Goal: Use online tool/utility: Utilize a website feature to perform a specific function

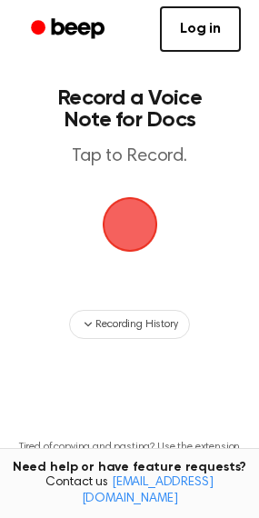
click at [137, 227] on span "button" at bounding box center [129, 225] width 62 height 62
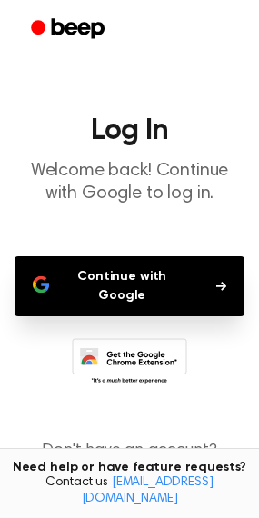
click at [127, 277] on button "Continue with Google" at bounding box center [130, 286] width 230 height 60
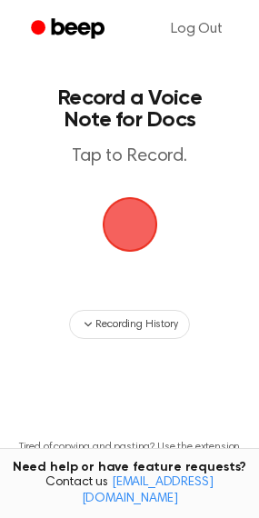
click at [127, 214] on span "button" at bounding box center [129, 225] width 100 height 100
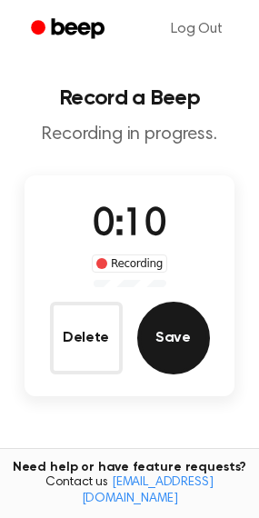
click at [161, 346] on button "Save" at bounding box center [173, 338] width 73 height 73
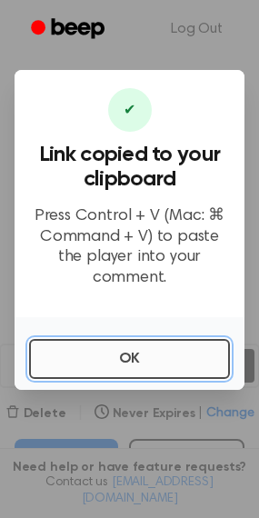
click at [180, 362] on button "OK" at bounding box center [129, 359] width 201 height 40
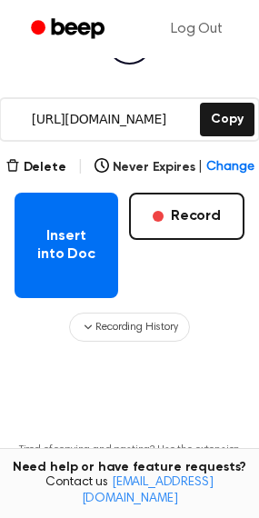
scroll to position [273, 0]
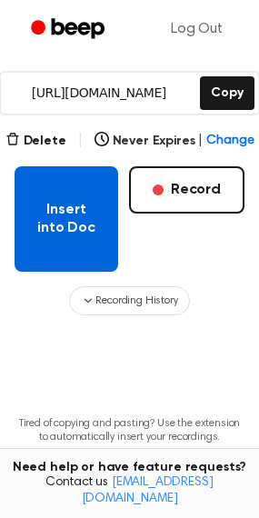
click at [61, 240] on button "Insert into Doc" at bounding box center [67, 218] width 104 height 105
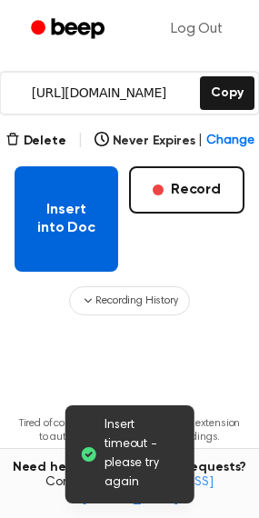
click at [27, 224] on button "Insert into Doc" at bounding box center [67, 218] width 104 height 105
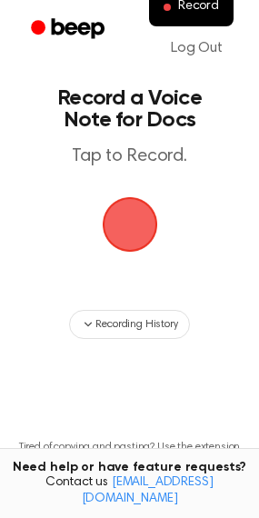
click at [131, 229] on span "button" at bounding box center [129, 224] width 55 height 55
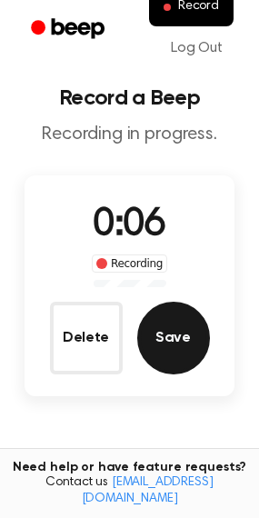
click at [170, 327] on button "Save" at bounding box center [173, 338] width 73 height 73
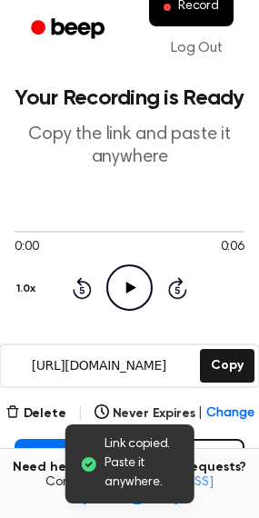
scroll to position [182, 0]
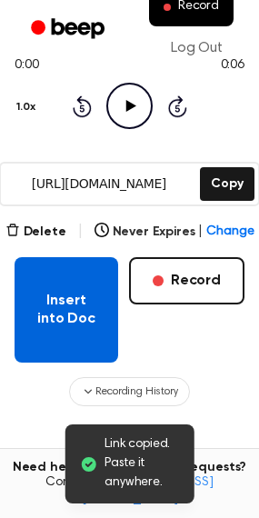
click at [69, 310] on button "Insert into Doc" at bounding box center [67, 309] width 104 height 105
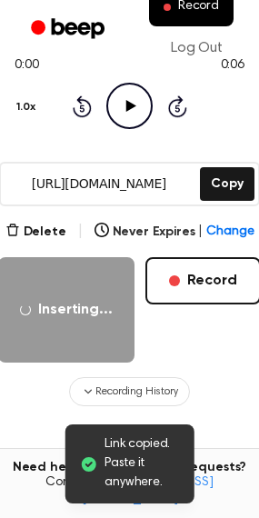
scroll to position [364, 0]
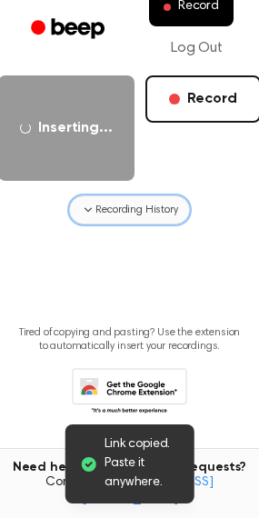
click at [136, 219] on button "Recording History" at bounding box center [129, 209] width 120 height 29
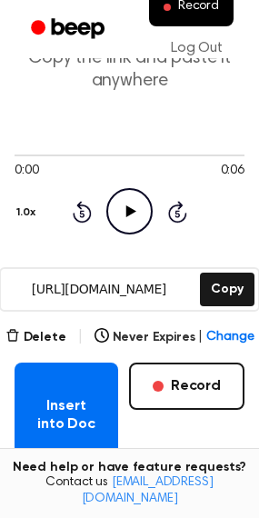
scroll to position [75, 0]
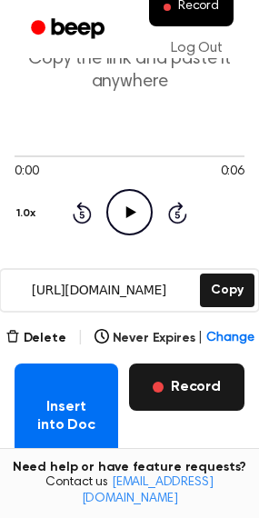
click at [181, 397] on button "Record" at bounding box center [186, 387] width 115 height 47
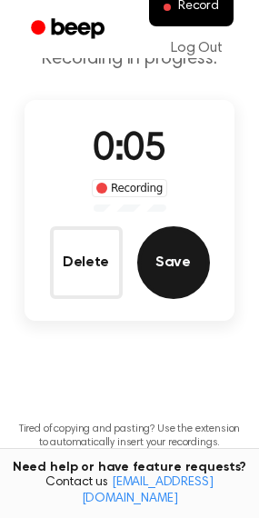
click at [173, 276] on button "Save" at bounding box center [173, 262] width 73 height 73
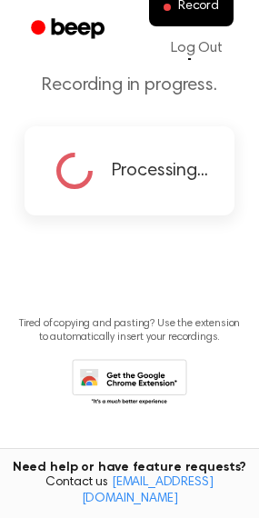
scroll to position [0, 0]
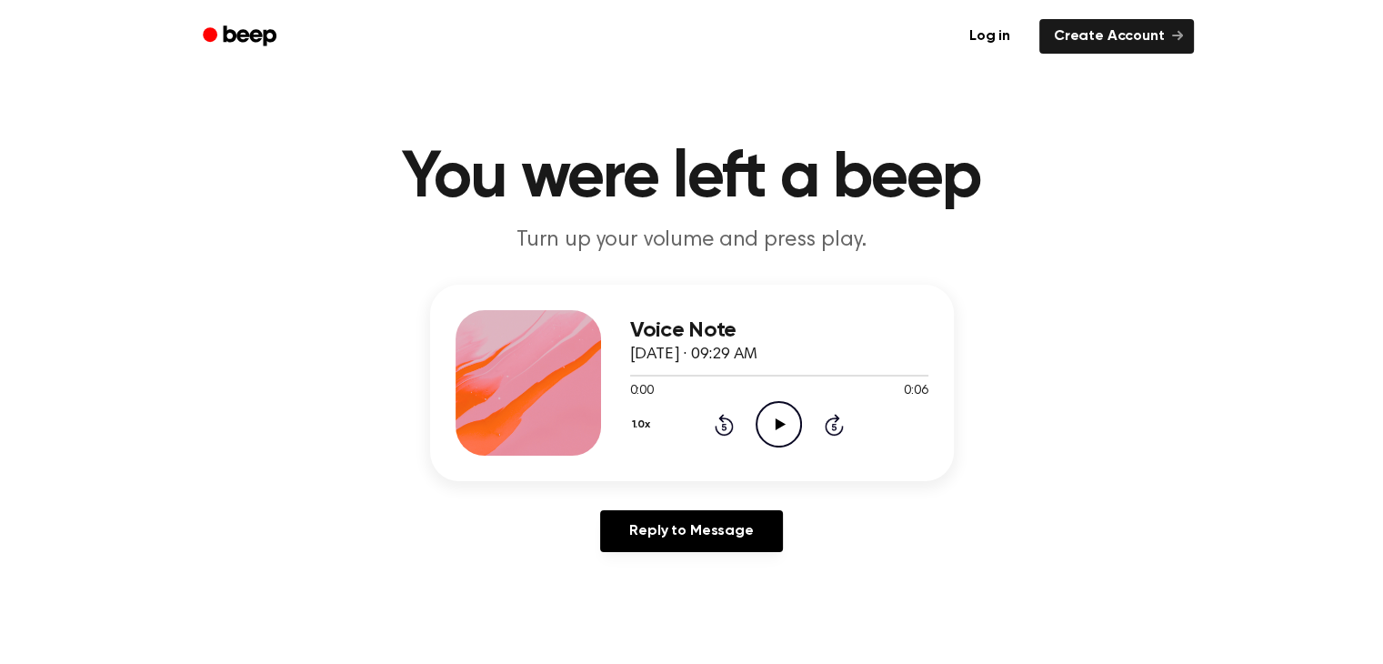
click at [780, 412] on icon "Play Audio" at bounding box center [779, 424] width 46 height 46
